Goal: Task Accomplishment & Management: Manage account settings

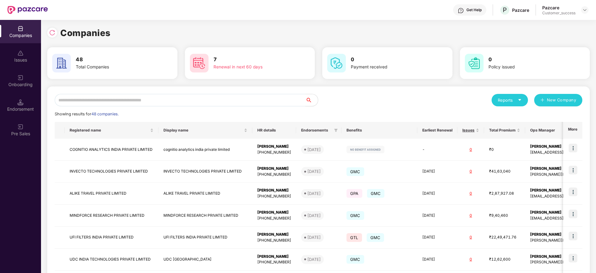
click at [156, 98] on input "text" at bounding box center [180, 100] width 251 height 12
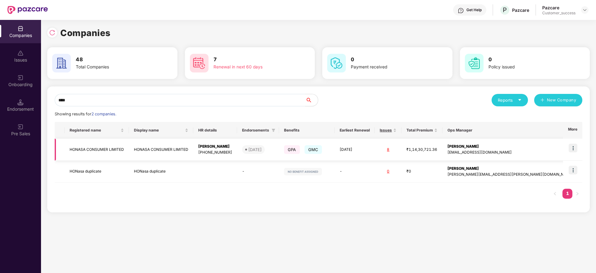
type input "****"
click at [574, 146] on img at bounding box center [573, 148] width 9 height 9
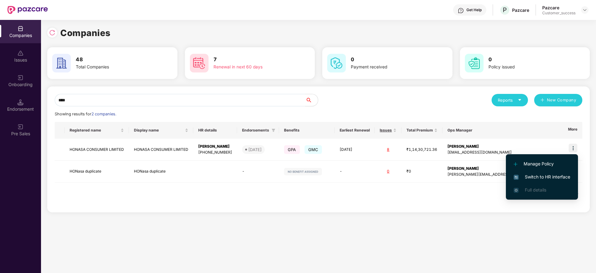
click at [535, 174] on span "Switch to HR interface" at bounding box center [542, 176] width 57 height 7
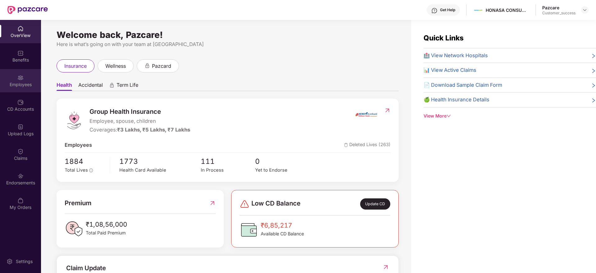
click at [21, 84] on div "Employees" at bounding box center [20, 84] width 41 height 6
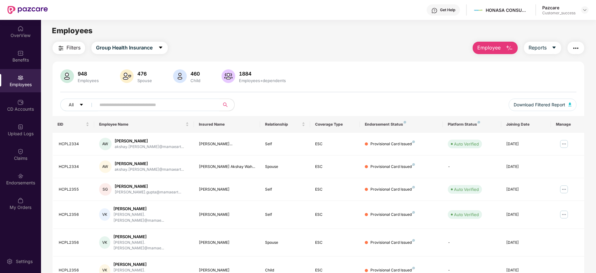
click at [129, 109] on input "text" at bounding box center [155, 104] width 112 height 9
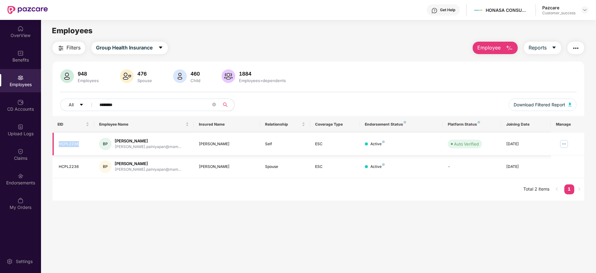
drag, startPoint x: 82, startPoint y: 144, endPoint x: 59, endPoint y: 143, distance: 23.6
click at [59, 143] on div "HCPL2236" at bounding box center [74, 144] width 30 height 6
copy div "HCPL2236"
click at [85, 201] on main "Employees Filters Group Health Insurance Employee Reports 948 Employees 476 Spo…" at bounding box center [318, 156] width 555 height 273
click at [135, 104] on input "********" at bounding box center [155, 104] width 112 height 9
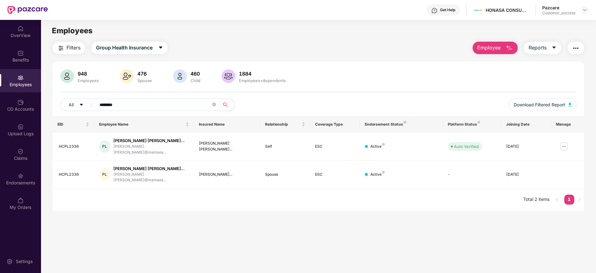
type input "********"
click at [147, 103] on input "********" at bounding box center [155, 104] width 112 height 9
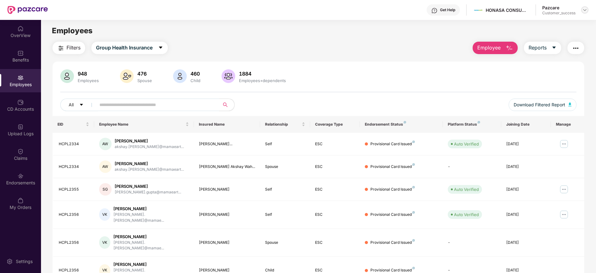
click at [585, 10] on img at bounding box center [585, 9] width 5 height 5
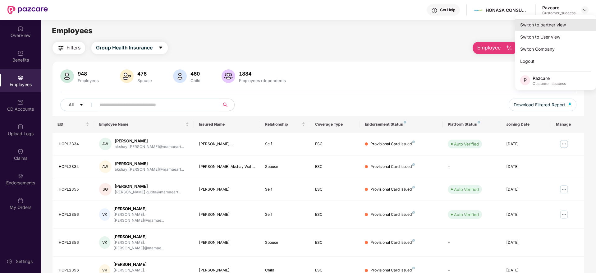
click at [554, 26] on div "Switch to partner view" at bounding box center [555, 25] width 81 height 12
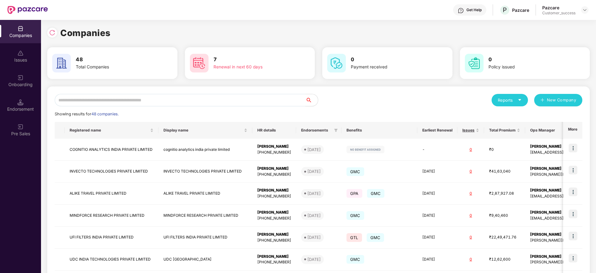
click at [196, 102] on input "text" at bounding box center [180, 100] width 251 height 12
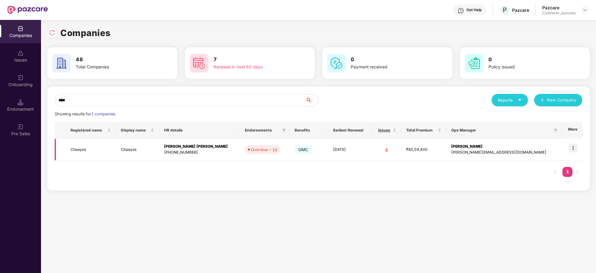
type input "****"
click at [577, 148] on img at bounding box center [573, 148] width 9 height 9
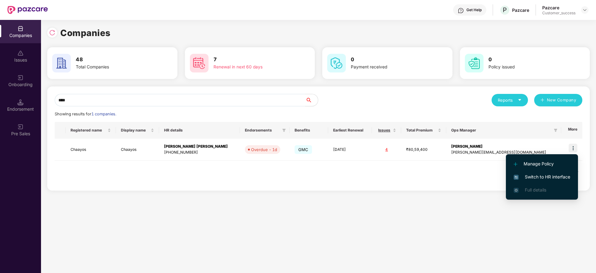
click at [541, 174] on span "Switch to HR interface" at bounding box center [542, 176] width 57 height 7
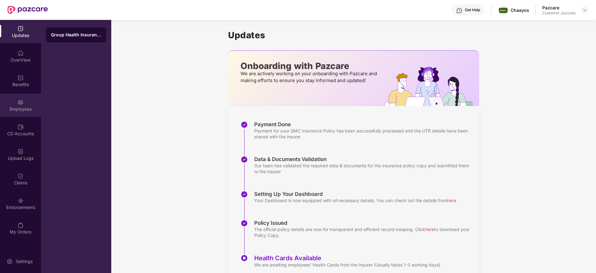
click at [21, 104] on img at bounding box center [20, 102] width 6 height 6
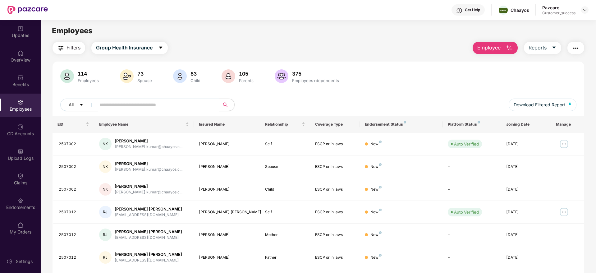
click at [122, 103] on input "text" at bounding box center [155, 104] width 112 height 9
paste input "**********"
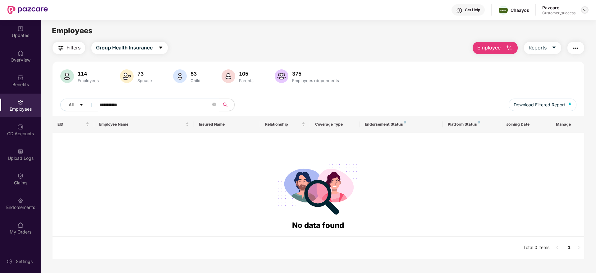
type input "**********"
click at [583, 11] on img at bounding box center [585, 9] width 5 height 5
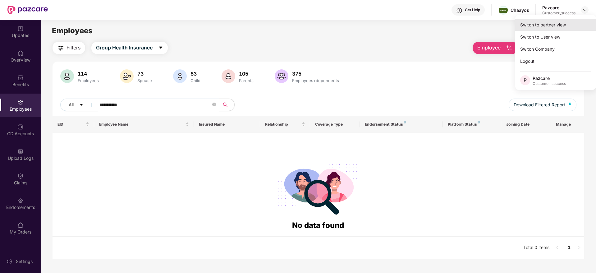
click at [549, 26] on div "Switch to partner view" at bounding box center [555, 25] width 81 height 12
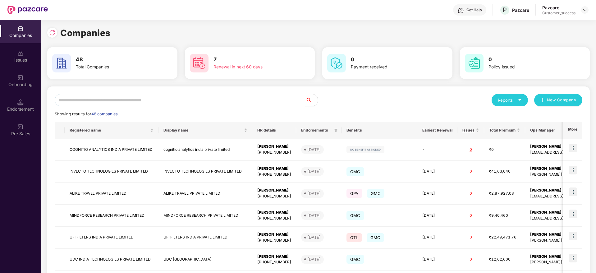
click at [140, 104] on input "text" at bounding box center [180, 100] width 251 height 12
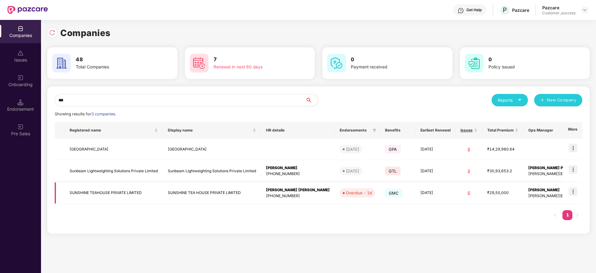
type input "***"
click at [574, 191] on img at bounding box center [573, 191] width 9 height 9
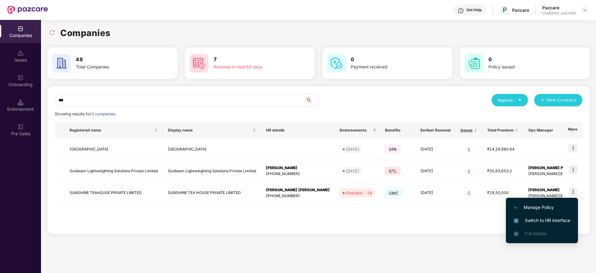
click at [534, 221] on span "Switch to HR interface" at bounding box center [542, 220] width 57 height 7
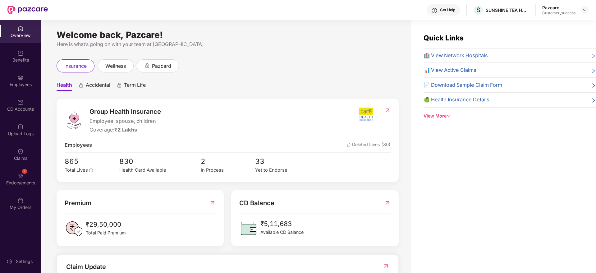
click at [16, 82] on div "Employees" at bounding box center [20, 84] width 41 height 6
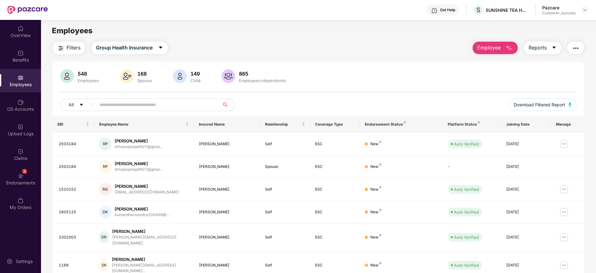
click at [128, 106] on input "text" at bounding box center [155, 104] width 112 height 9
paste input "**********"
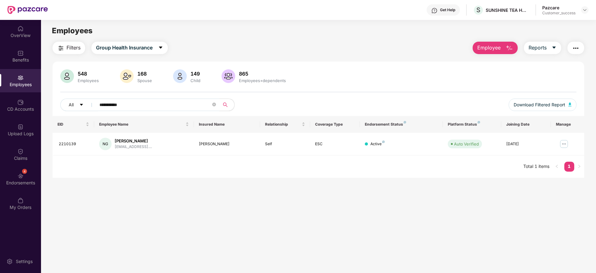
type input "**********"
click at [584, 10] on img at bounding box center [585, 9] width 5 height 5
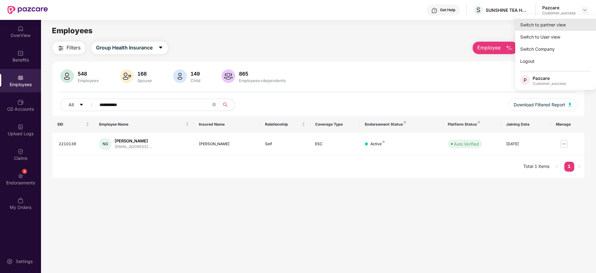
click at [548, 28] on div "Switch to partner view" at bounding box center [555, 25] width 81 height 12
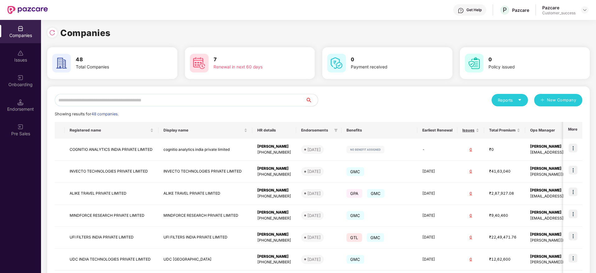
click at [161, 98] on input "text" at bounding box center [180, 100] width 251 height 12
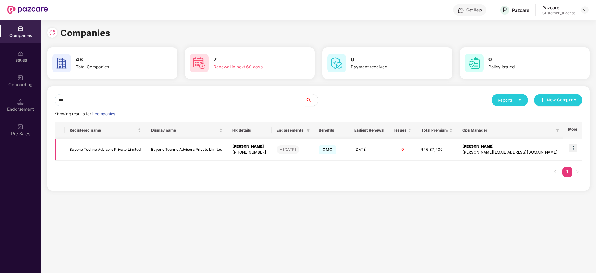
type input "***"
click at [574, 148] on img at bounding box center [573, 148] width 9 height 9
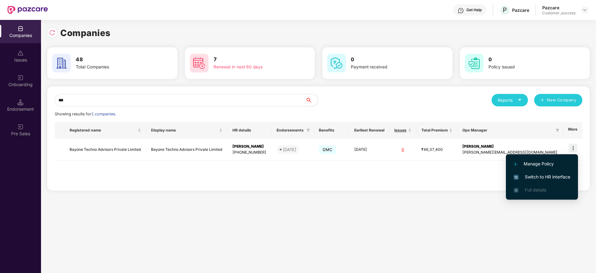
click at [531, 174] on span "Switch to HR interface" at bounding box center [542, 176] width 57 height 7
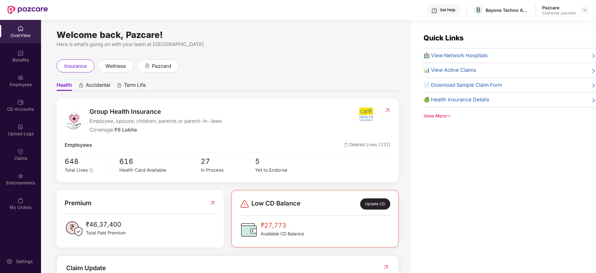
click at [21, 82] on div "Employees" at bounding box center [20, 84] width 41 height 6
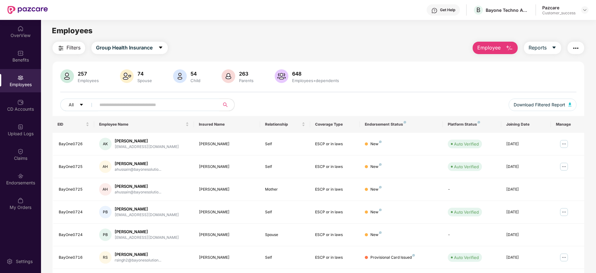
click at [127, 108] on input "text" at bounding box center [155, 104] width 112 height 9
paste input "**********"
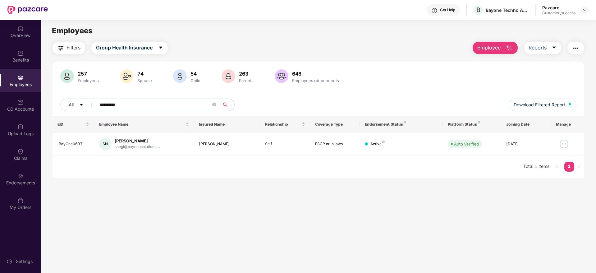
type input "**********"
click at [487, 52] on button "Employee" at bounding box center [495, 48] width 45 height 12
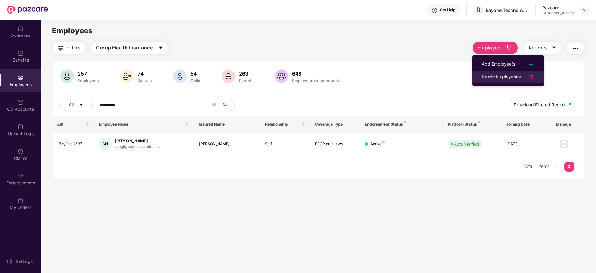
click at [500, 75] on div "Delete Employee(s)" at bounding box center [501, 76] width 39 height 7
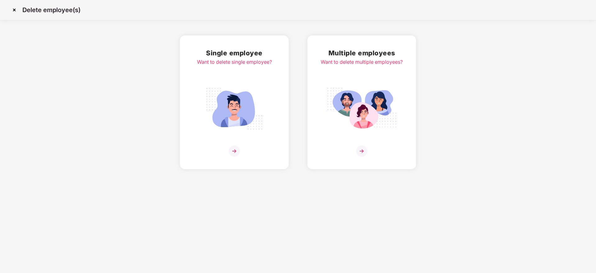
click at [367, 152] on img at bounding box center [361, 150] width 11 height 11
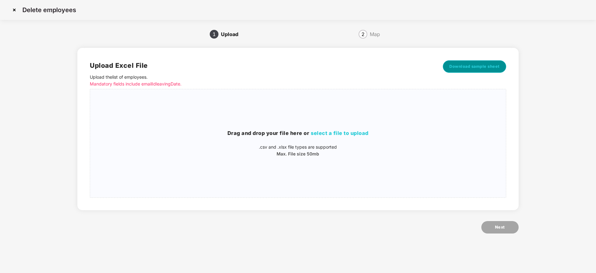
click at [466, 68] on span "Download sample sheet" at bounding box center [475, 66] width 50 height 6
click at [345, 135] on span "select a file to upload" at bounding box center [340, 133] width 58 height 6
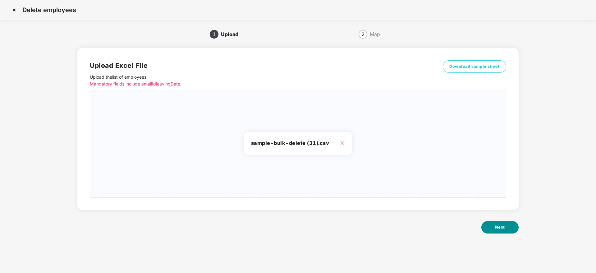
click at [495, 224] on button "Next" at bounding box center [500, 227] width 37 height 12
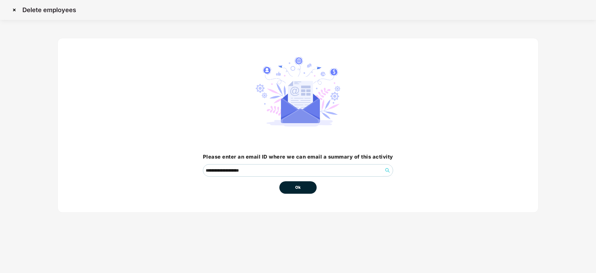
click at [301, 184] on button "Ok" at bounding box center [297, 187] width 37 height 12
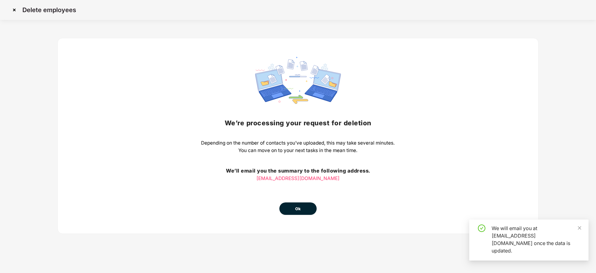
click at [300, 206] on span "Ok" at bounding box center [298, 209] width 6 height 6
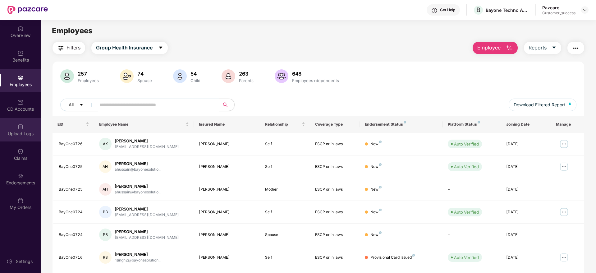
click at [21, 131] on div "Upload Logs" at bounding box center [20, 134] width 41 height 6
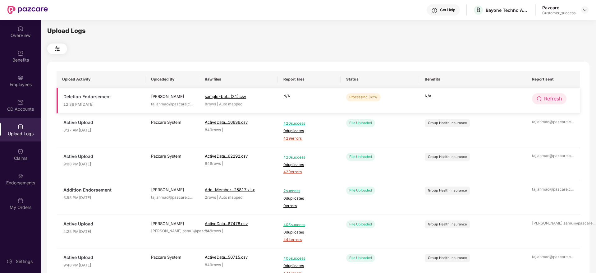
click at [551, 101] on span "Refresh" at bounding box center [553, 99] width 18 height 8
click at [551, 101] on span "Refresh" at bounding box center [554, 99] width 18 height 8
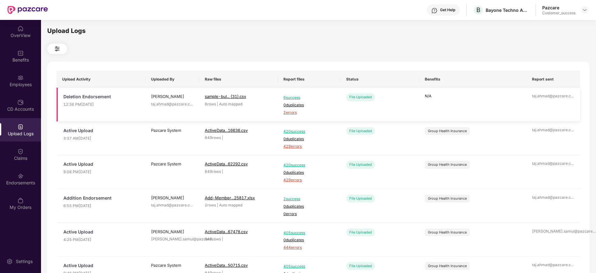
click at [289, 111] on span "2 errors" at bounding box center [310, 113] width 52 height 6
click at [20, 83] on div "Employees" at bounding box center [20, 84] width 41 height 6
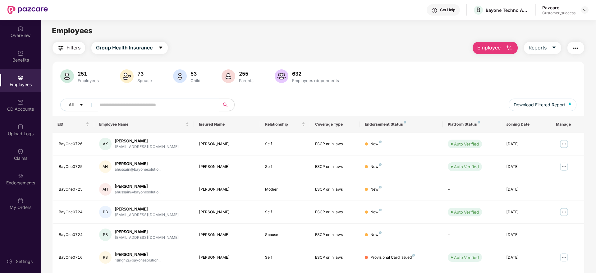
click at [142, 101] on input "text" at bounding box center [155, 104] width 112 height 9
paste input "**********"
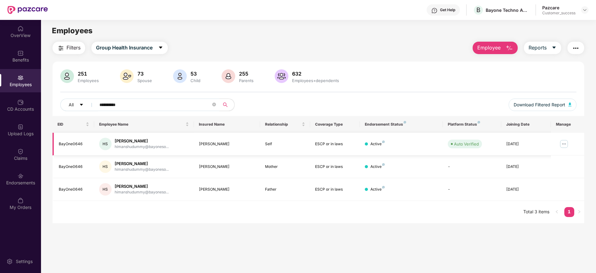
type input "**********"
click at [564, 144] on img at bounding box center [564, 144] width 10 height 10
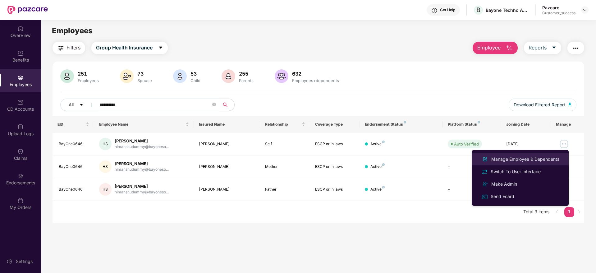
click at [525, 161] on div "Manage Employee & Dependents" at bounding box center [525, 159] width 71 height 7
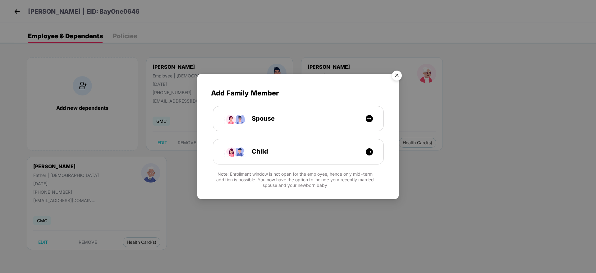
click at [398, 76] on img "Close" at bounding box center [396, 76] width 17 height 17
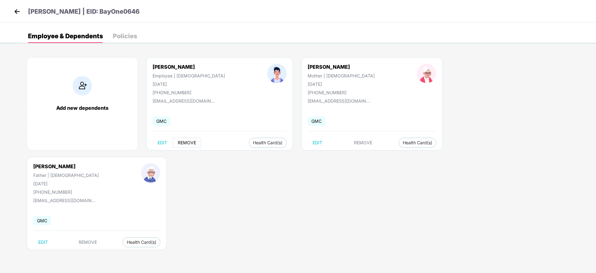
click at [187, 142] on span "REMOVE" at bounding box center [187, 142] width 18 height 5
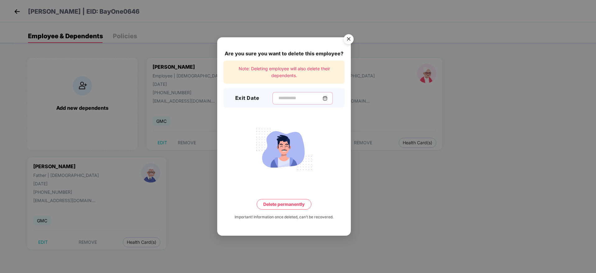
click at [278, 96] on input at bounding box center [300, 98] width 45 height 7
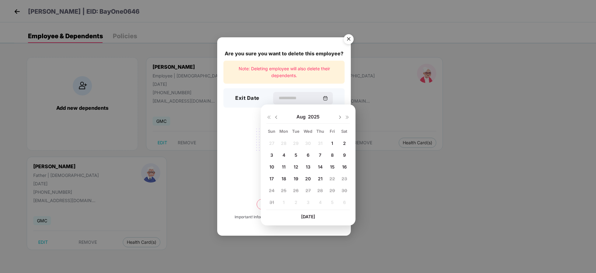
click at [320, 154] on span "7" at bounding box center [320, 154] width 2 height 5
type input "**********"
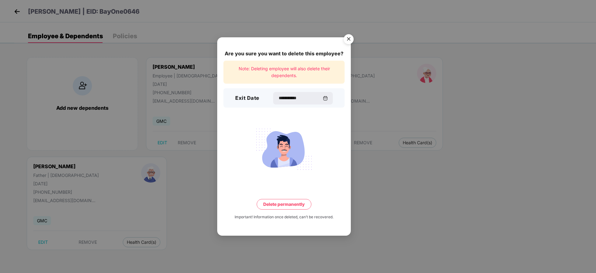
click at [291, 201] on button "Delete permanently" at bounding box center [284, 204] width 55 height 11
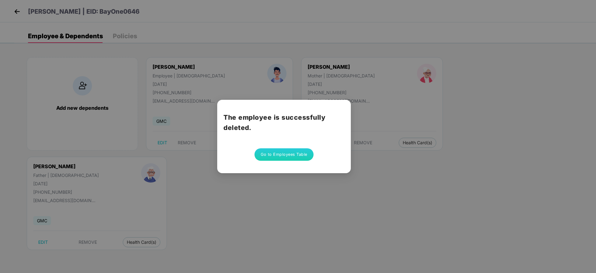
click at [280, 158] on button "Go to Employees Table" at bounding box center [284, 154] width 59 height 12
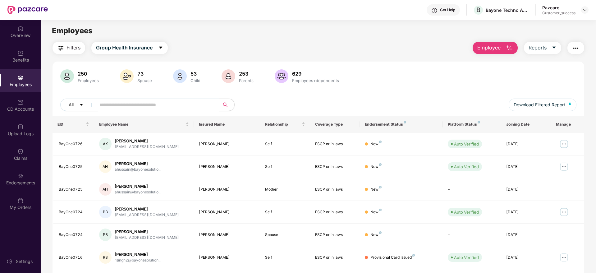
click at [167, 105] on input "text" at bounding box center [155, 104] width 112 height 9
paste input "**********"
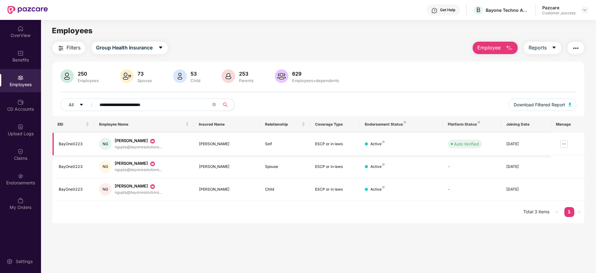
type input "**********"
click at [565, 144] on img at bounding box center [564, 144] width 10 height 10
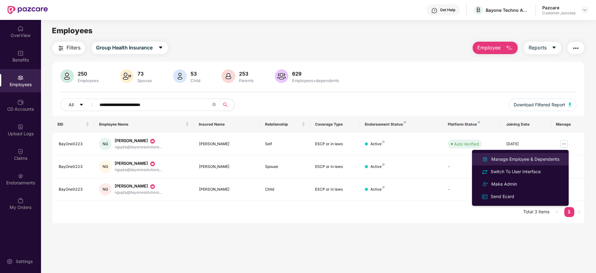
click at [536, 157] on div "Manage Employee & Dependents" at bounding box center [525, 159] width 71 height 7
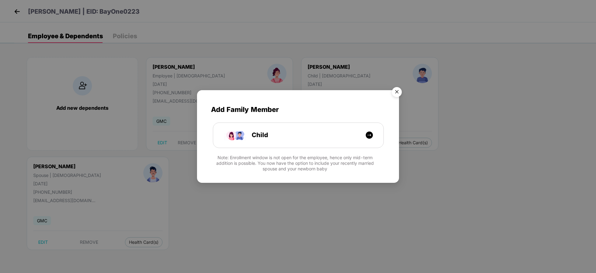
click at [396, 91] on img "Close" at bounding box center [396, 92] width 17 height 17
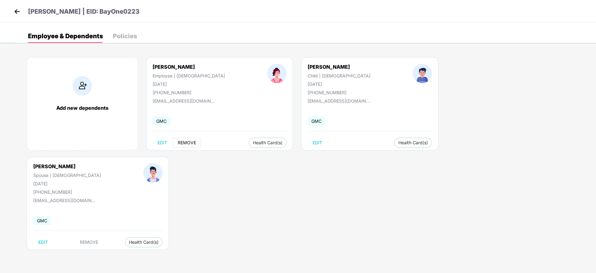
click at [188, 142] on span "REMOVE" at bounding box center [187, 142] width 18 height 5
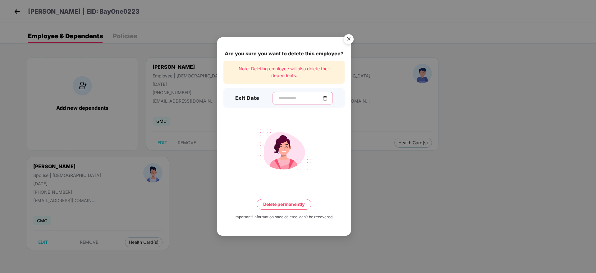
click at [278, 95] on input at bounding box center [300, 98] width 45 height 7
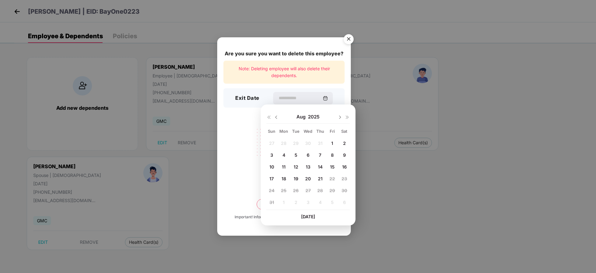
click at [283, 168] on span "11" at bounding box center [284, 166] width 4 height 5
type input "**********"
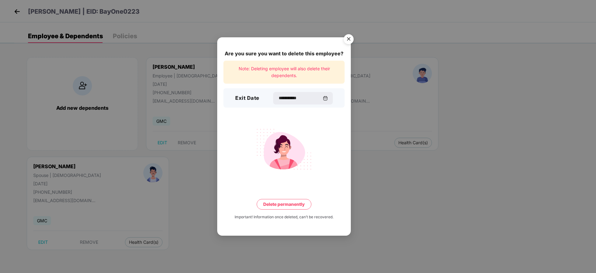
click at [279, 204] on button "Delete permanently" at bounding box center [284, 204] width 55 height 11
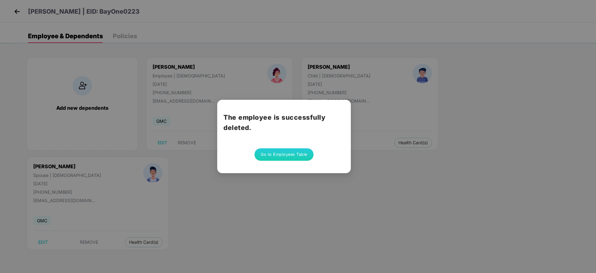
click at [280, 153] on button "Go to Employees Table" at bounding box center [284, 154] width 59 height 12
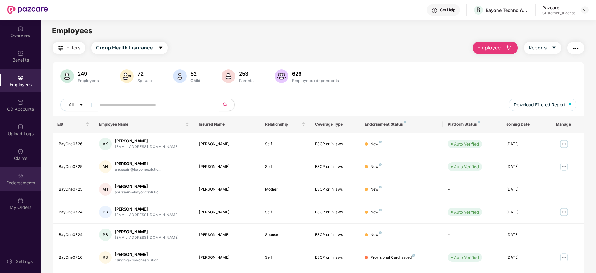
click at [20, 180] on div "Endorsements" at bounding box center [20, 183] width 41 height 6
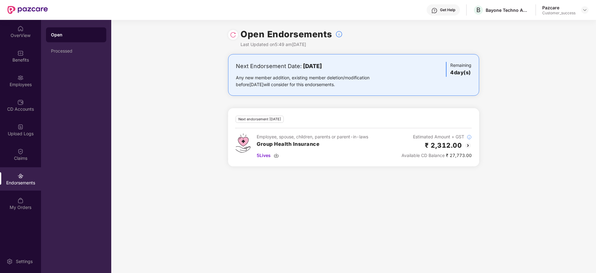
click at [233, 35] on img at bounding box center [233, 35] width 6 height 6
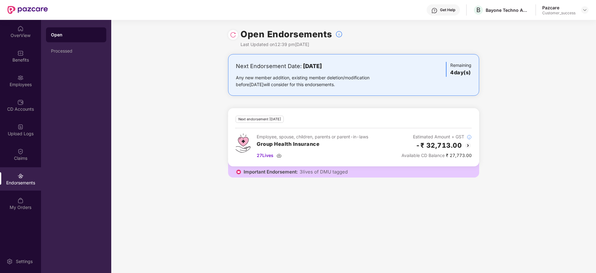
click at [231, 34] on img at bounding box center [233, 35] width 6 height 6
click at [235, 35] on img at bounding box center [233, 35] width 6 height 6
click at [584, 7] on img at bounding box center [585, 9] width 5 height 5
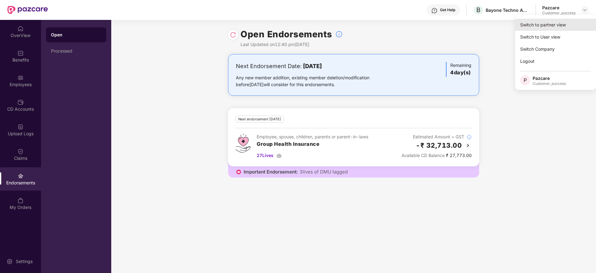
click at [551, 25] on div "Switch to partner view" at bounding box center [555, 25] width 81 height 12
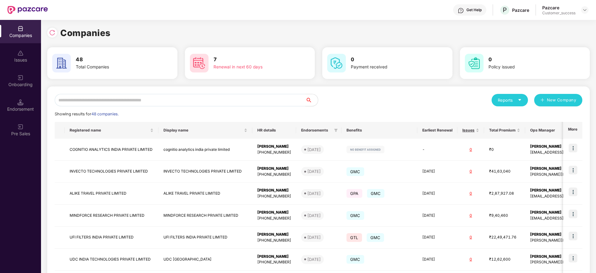
click at [96, 98] on input "text" at bounding box center [180, 100] width 251 height 12
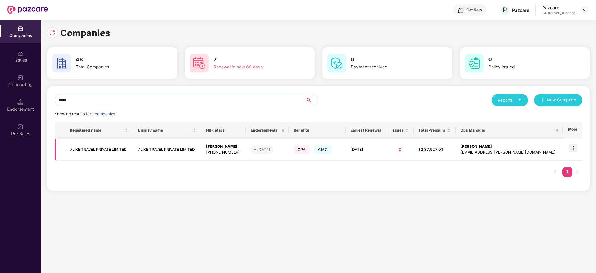
type input "*****"
click at [572, 143] on td at bounding box center [573, 150] width 20 height 22
click at [573, 152] on img at bounding box center [573, 148] width 9 height 9
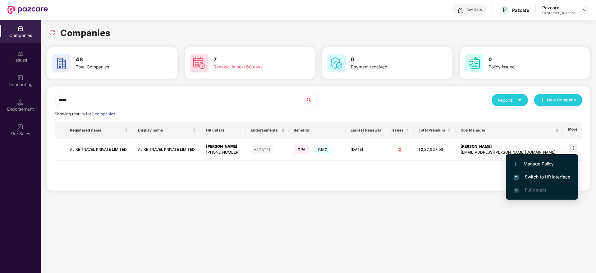
click at [539, 173] on span "Switch to HR interface" at bounding box center [542, 176] width 57 height 7
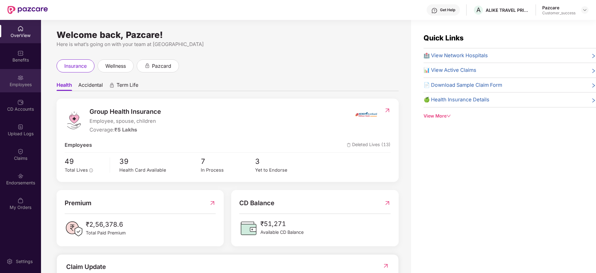
click at [18, 83] on div "Employees" at bounding box center [20, 84] width 41 height 6
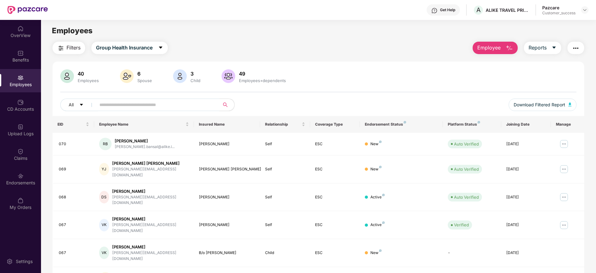
click at [132, 106] on input "text" at bounding box center [155, 104] width 112 height 9
paste input "***"
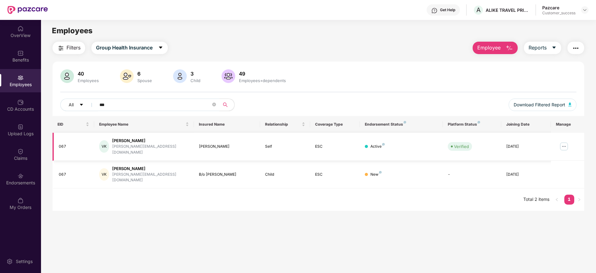
type input "***"
click at [565, 143] on img at bounding box center [564, 146] width 10 height 10
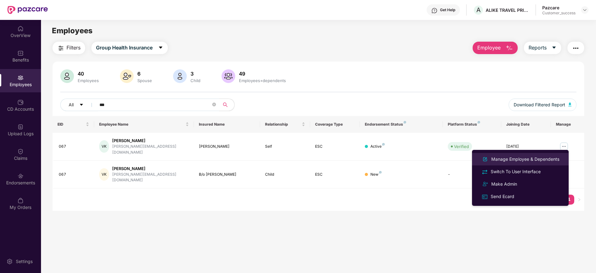
click at [527, 157] on div "Manage Employee & Dependents" at bounding box center [525, 159] width 71 height 7
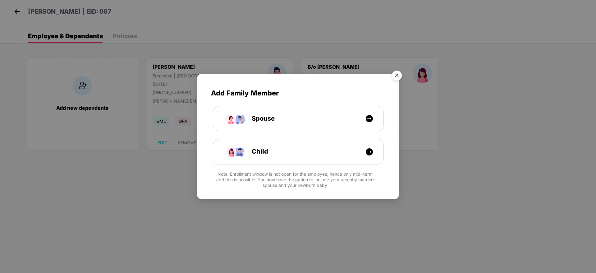
click at [398, 75] on img "Close" at bounding box center [396, 76] width 17 height 17
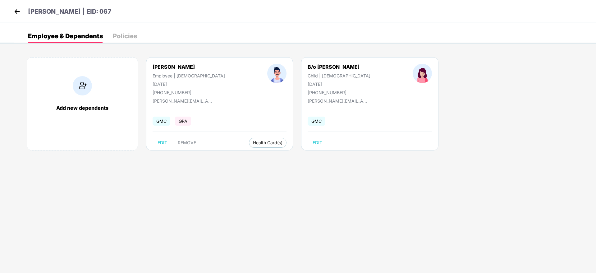
click at [21, 12] on img at bounding box center [16, 11] width 9 height 9
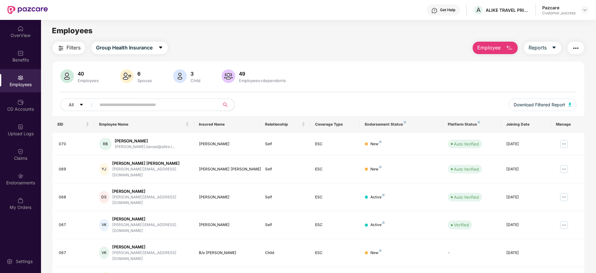
click at [157, 104] on input "text" at bounding box center [155, 104] width 112 height 9
paste input "***"
type input "***"
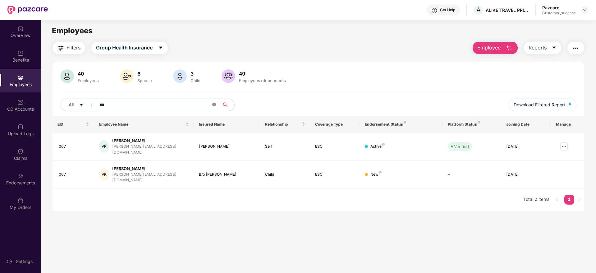
click at [216, 104] on icon "close-circle" at bounding box center [214, 105] width 4 height 4
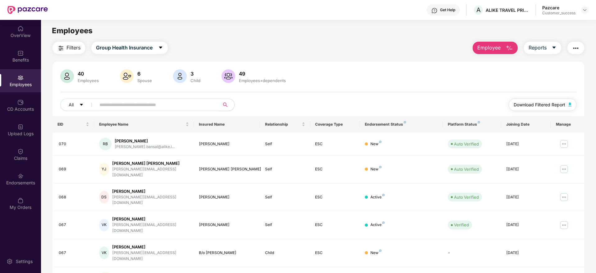
click at [545, 105] on span "Download Filtered Report" at bounding box center [540, 104] width 52 height 7
click at [587, 11] on img at bounding box center [585, 9] width 5 height 5
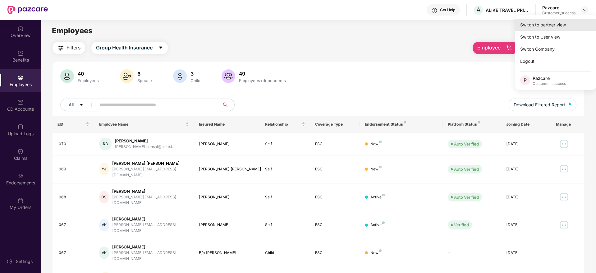
click at [552, 27] on div "Switch to partner view" at bounding box center [555, 25] width 81 height 12
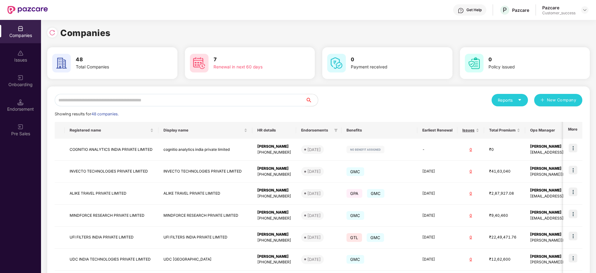
click at [173, 99] on input "text" at bounding box center [180, 100] width 251 height 12
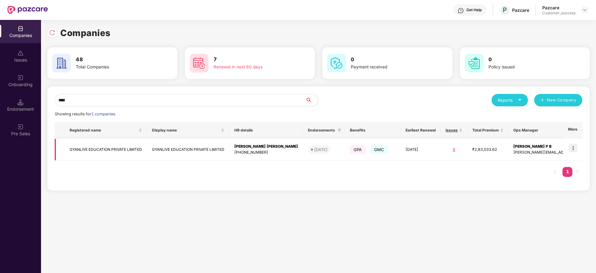
type input "****"
click at [574, 151] on img at bounding box center [573, 148] width 9 height 9
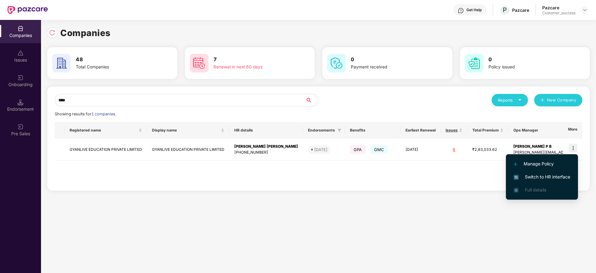
click at [545, 177] on span "Switch to HR interface" at bounding box center [542, 176] width 57 height 7
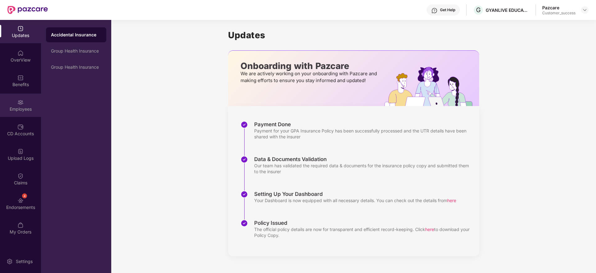
click at [19, 103] on img at bounding box center [20, 102] width 6 height 6
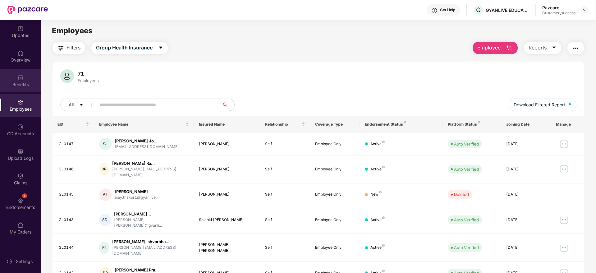
click at [22, 82] on div "Benefits" at bounding box center [20, 84] width 41 height 6
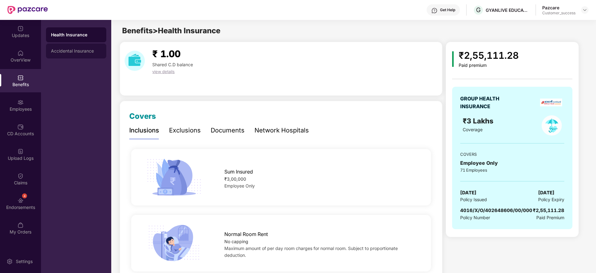
click at [61, 47] on div "Accidental Insurance" at bounding box center [76, 51] width 60 height 15
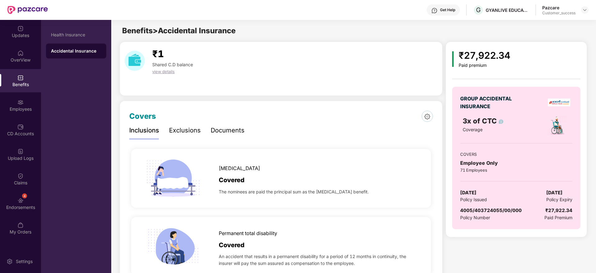
click at [267, 82] on div "₹1 Shared C.D balance view details" at bounding box center [281, 69] width 323 height 54
drag, startPoint x: 496, startPoint y: 26, endPoint x: 475, endPoint y: 22, distance: 21.2
click at [475, 22] on div "GYANLIVE EDUCATION PRIVATE LIMITED" at bounding box center [512, 24] width 78 height 15
copy div "GYANLIVE EDUCATION PRIVATE LIMITED"
click at [585, 11] on img at bounding box center [585, 9] width 5 height 5
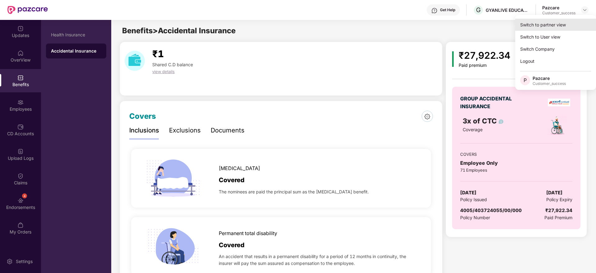
click at [564, 26] on div "Switch to partner view" at bounding box center [555, 25] width 81 height 12
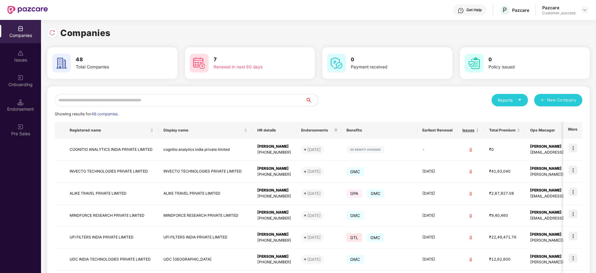
click at [146, 99] on input "text" at bounding box center [180, 100] width 251 height 12
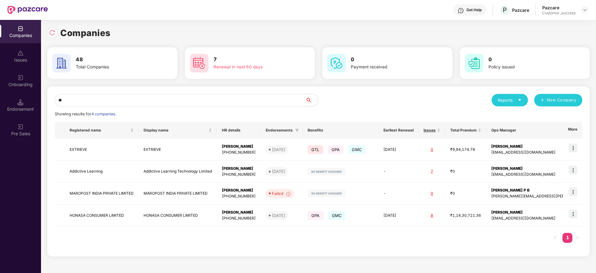
type input "*"
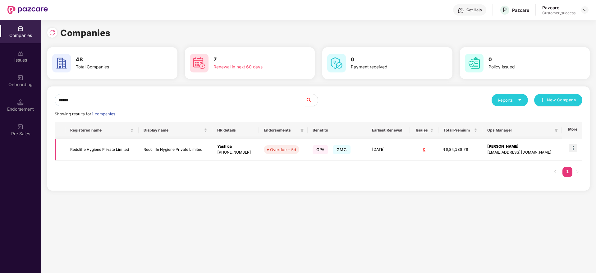
type input "******"
click at [572, 146] on img at bounding box center [573, 148] width 9 height 9
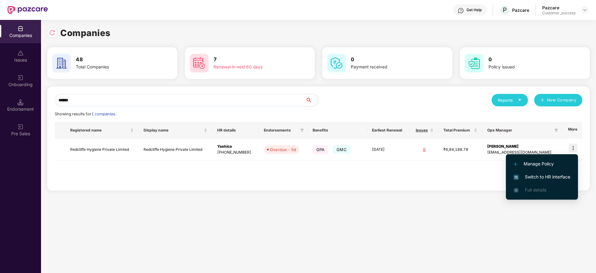
click at [539, 176] on span "Switch to HR interface" at bounding box center [542, 176] width 57 height 7
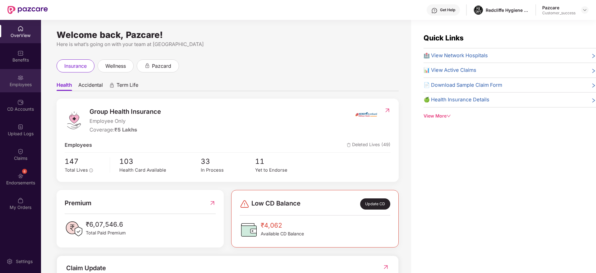
click at [21, 83] on div "Employees" at bounding box center [20, 84] width 41 height 6
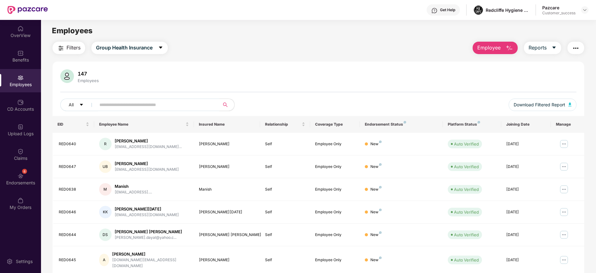
click at [188, 104] on input "text" at bounding box center [155, 104] width 112 height 9
click at [69, 45] on span "Filters" at bounding box center [74, 48] width 14 height 8
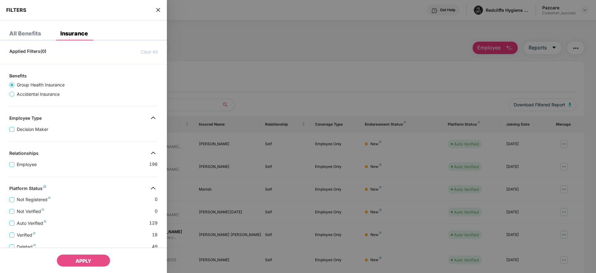
click at [82, 180] on div "Applied Filters(0) Clear All Benefits Group Health Insurance Accidental Insuran…" at bounding box center [83, 212] width 167 height 334
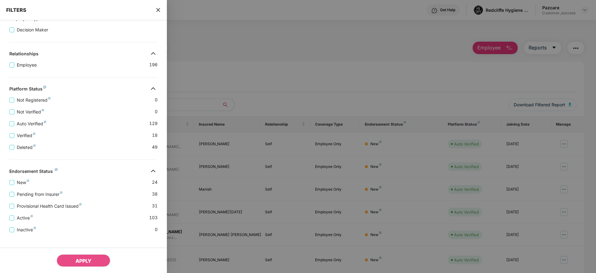
scroll to position [106, 0]
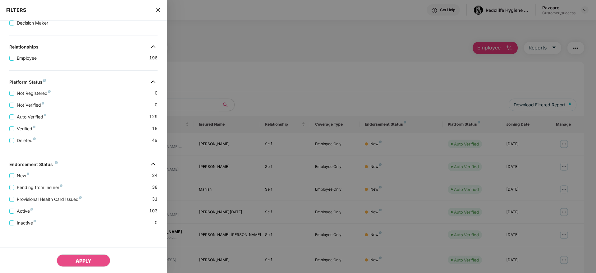
click at [160, 12] on icon "close" at bounding box center [158, 9] width 5 height 5
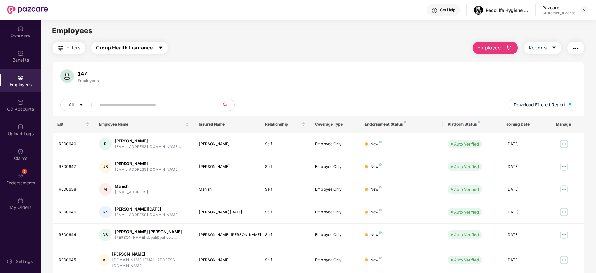
click at [145, 48] on span "Group Health Insurance" at bounding box center [124, 48] width 57 height 8
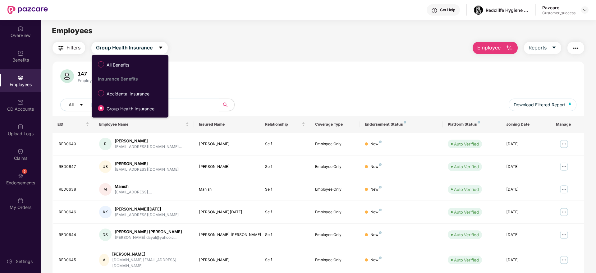
click at [231, 55] on div "Filters Group Health Insurance Employee Reports 147 Employees All Download Filt…" at bounding box center [319, 215] width 532 height 346
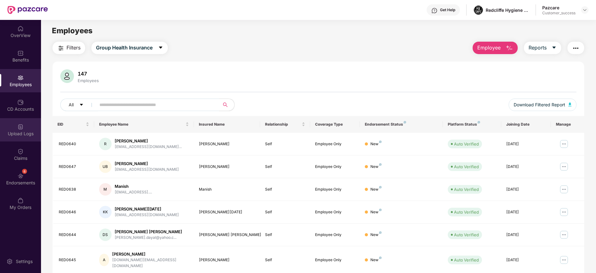
click at [21, 124] on img at bounding box center [20, 127] width 6 height 6
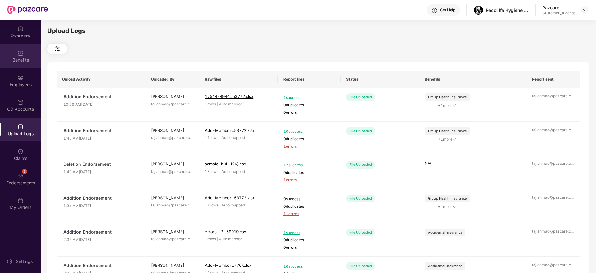
click at [21, 62] on div "Benefits" at bounding box center [20, 60] width 41 height 6
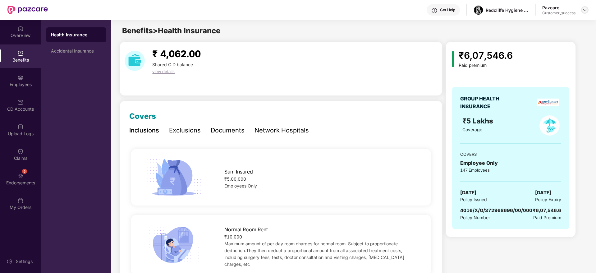
click at [583, 9] on img at bounding box center [585, 9] width 5 height 5
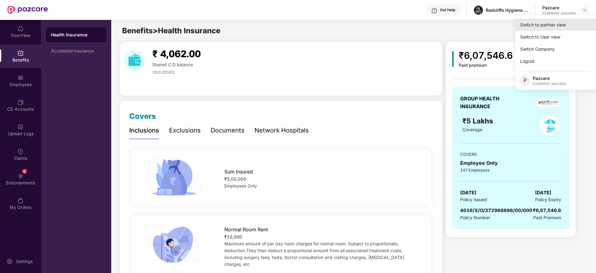
click at [561, 21] on div "Switch to partner view" at bounding box center [555, 25] width 81 height 12
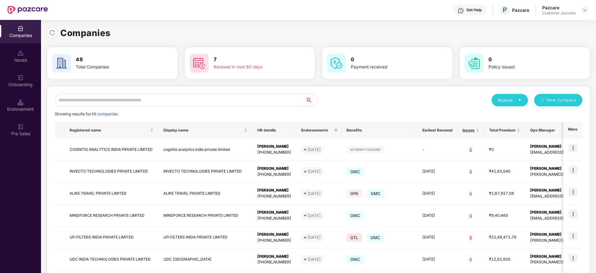
click at [206, 94] on input "text" at bounding box center [180, 100] width 251 height 12
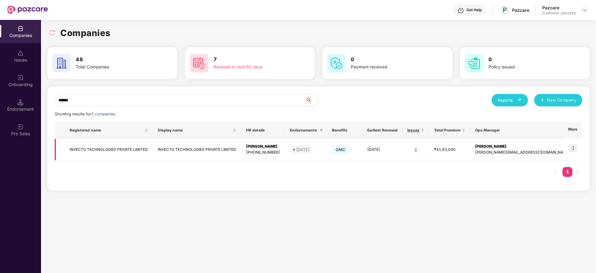
type input "******"
click at [126, 152] on td "INVECTO TECHNOLOGIES PRIVATE LIMITED" at bounding box center [109, 150] width 88 height 22
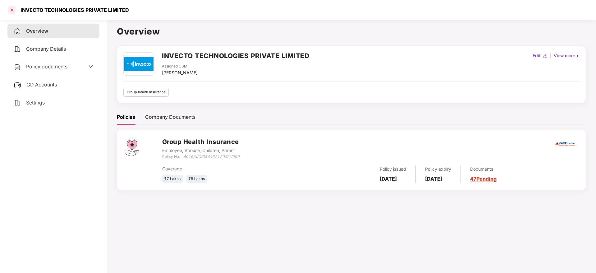
click at [12, 8] on div at bounding box center [12, 10] width 10 height 10
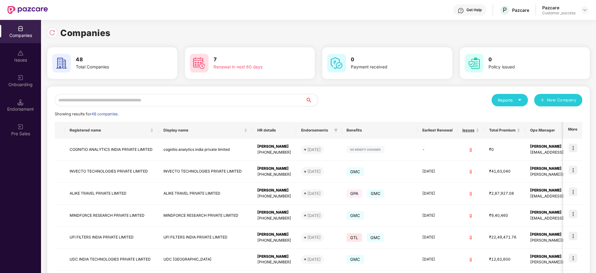
click at [146, 99] on input "text" at bounding box center [180, 100] width 251 height 12
